Goal: Task Accomplishment & Management: Complete application form

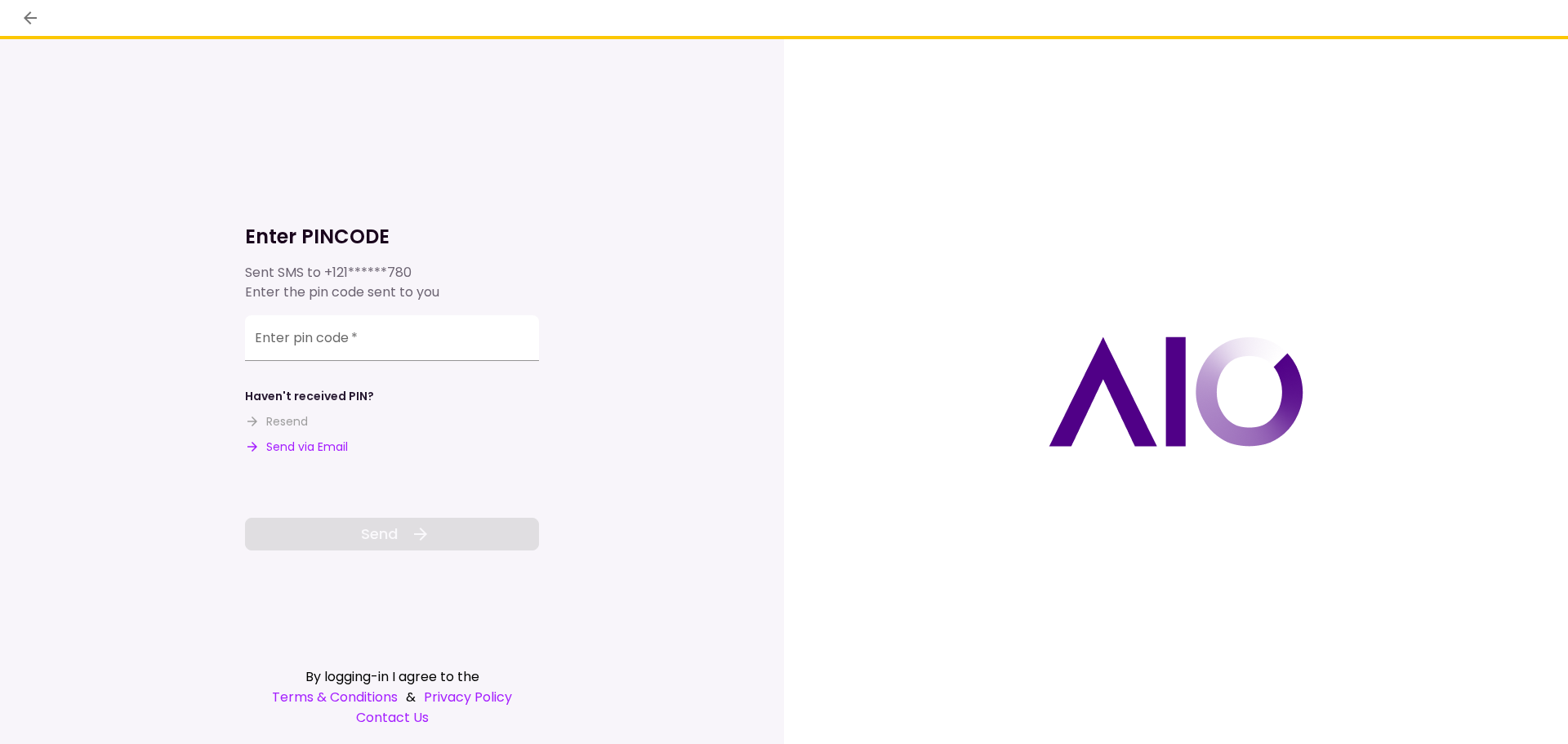
click at [313, 339] on input "Enter pin code   *" at bounding box center [392, 337] width 294 height 46
type input "******"
drag, startPoint x: 426, startPoint y: 532, endPoint x: 423, endPoint y: 541, distance: 9.5
click at [428, 542] on icon at bounding box center [421, 534] width 19 height 19
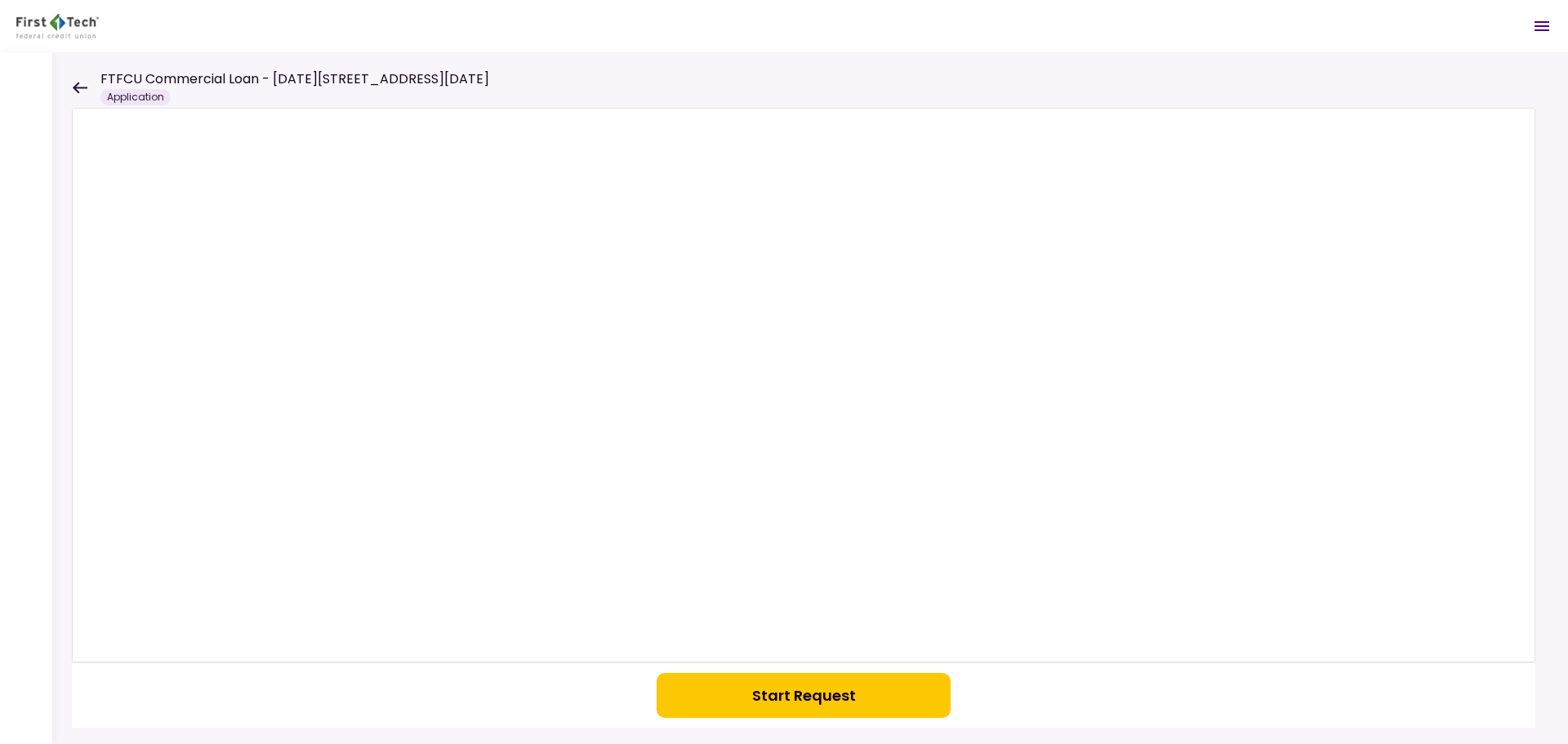
click at [123, 91] on div "Application" at bounding box center [136, 97] width 70 height 16
click at [76, 81] on icon at bounding box center [79, 87] width 16 height 13
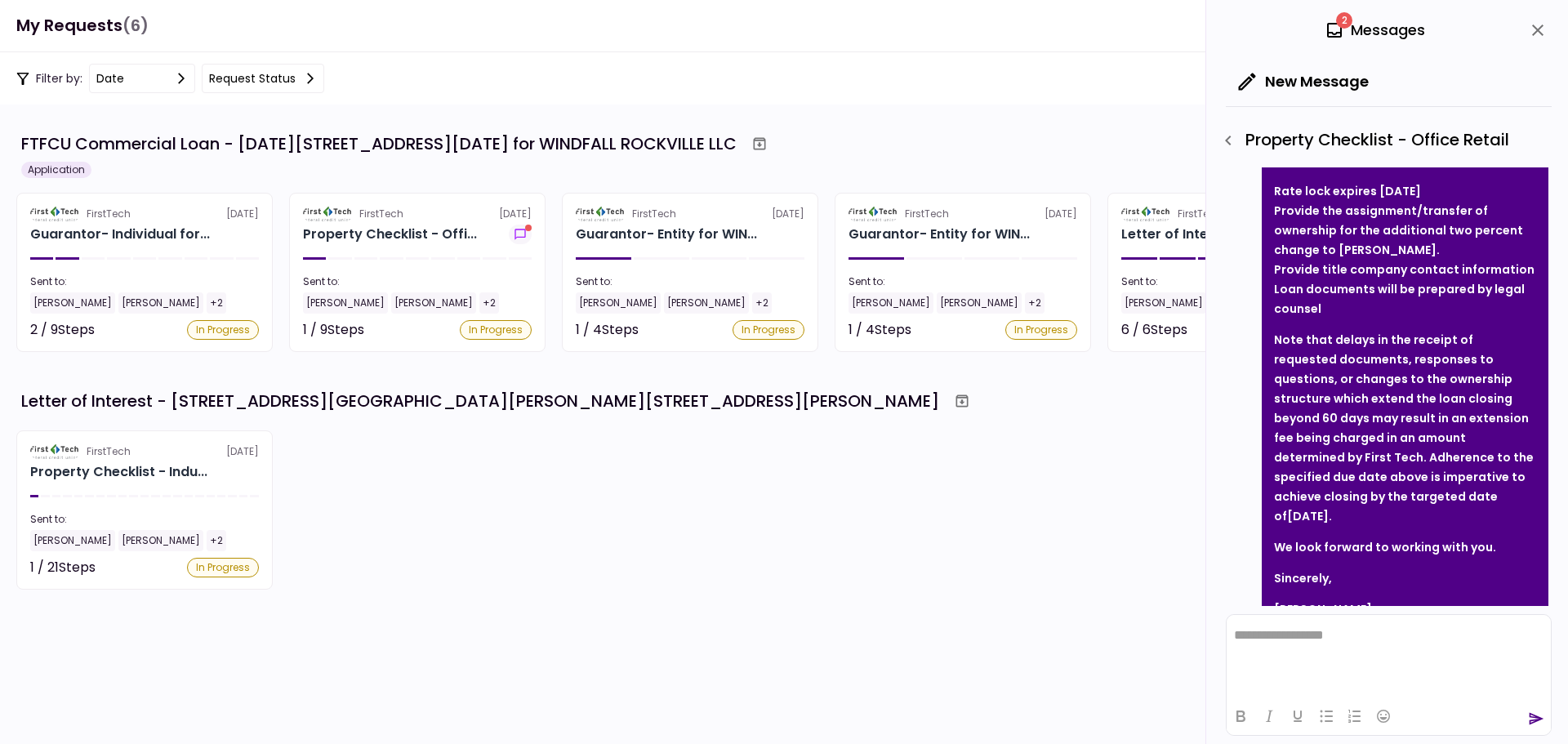
scroll to position [381, 0]
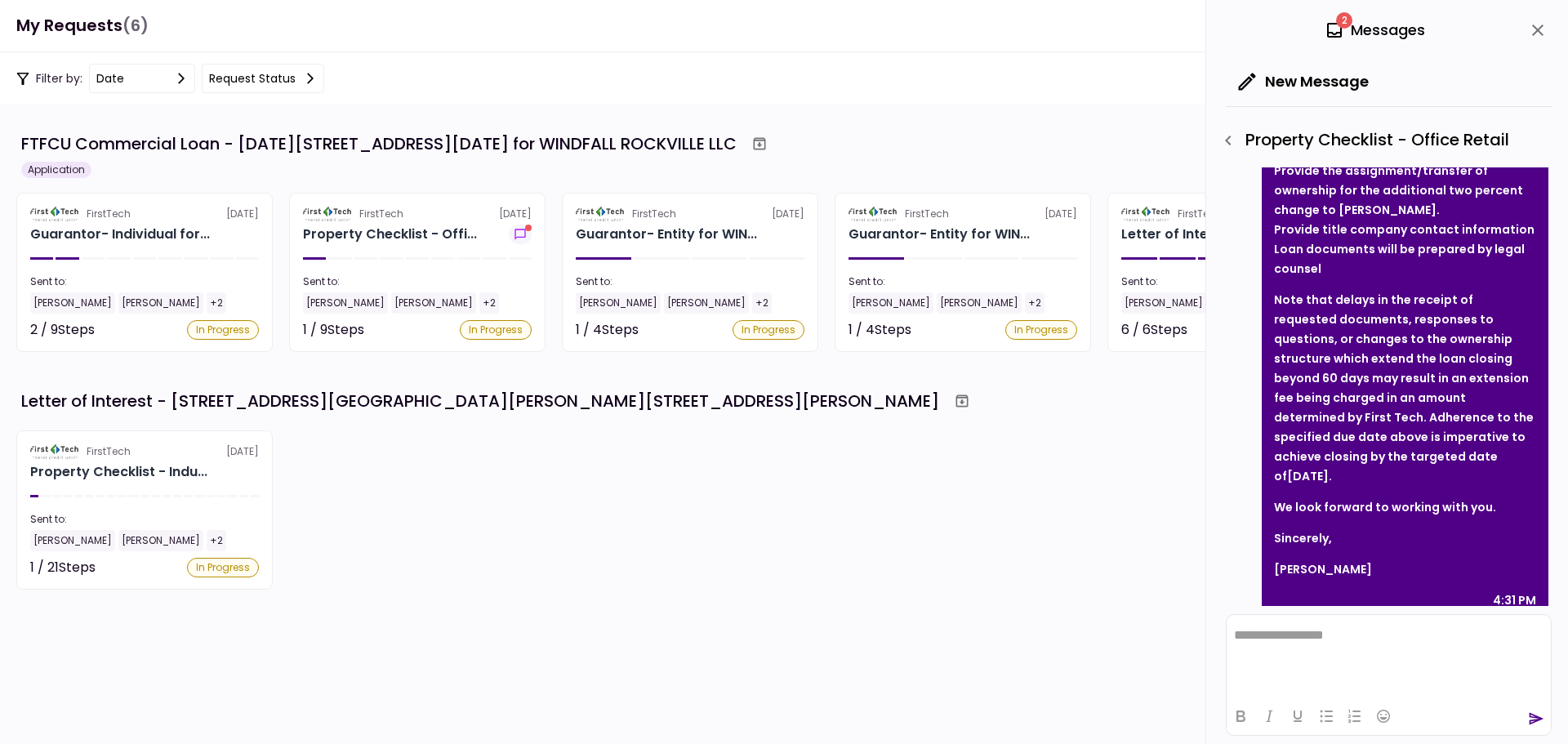
click at [1536, 26] on icon "close" at bounding box center [1538, 30] width 19 height 19
